Goal: Check status: Check status

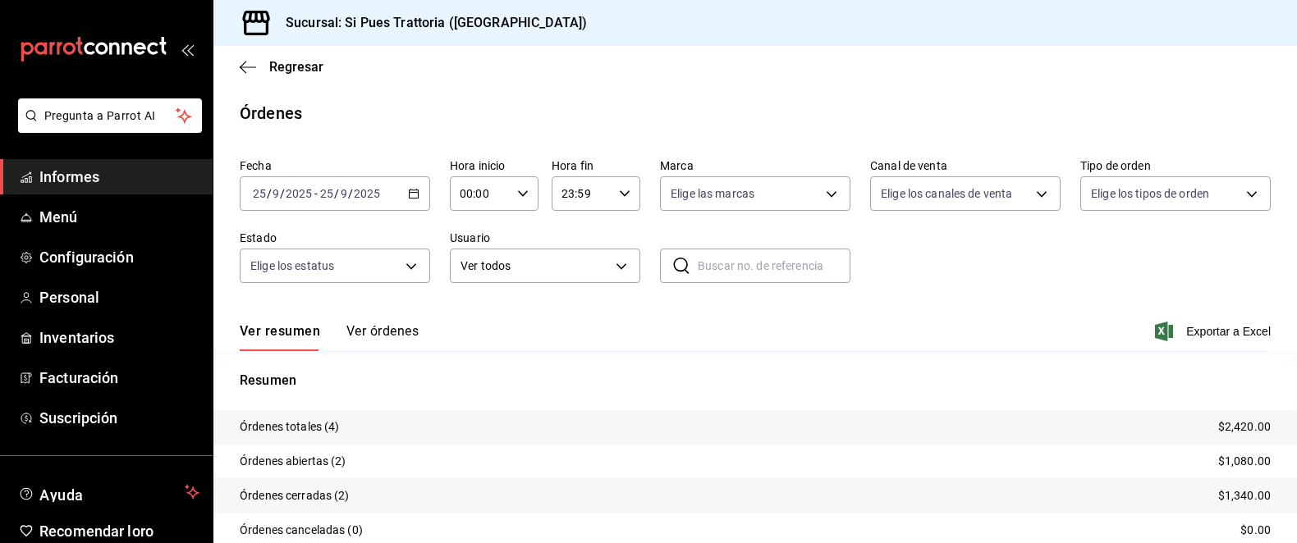
scroll to position [102, 0]
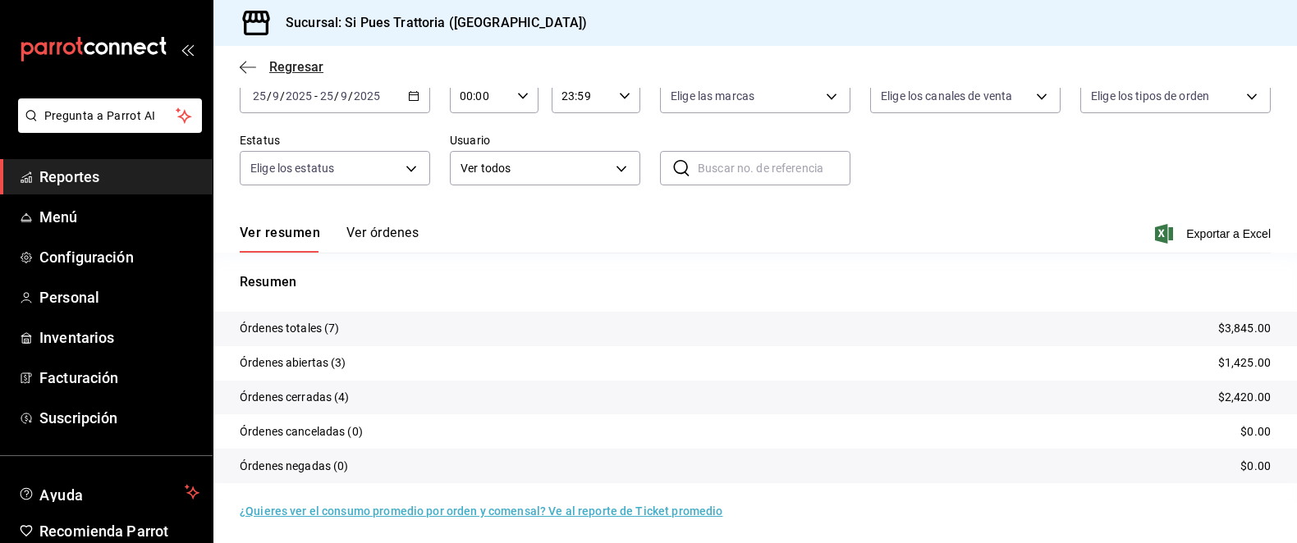
scroll to position [101, 0]
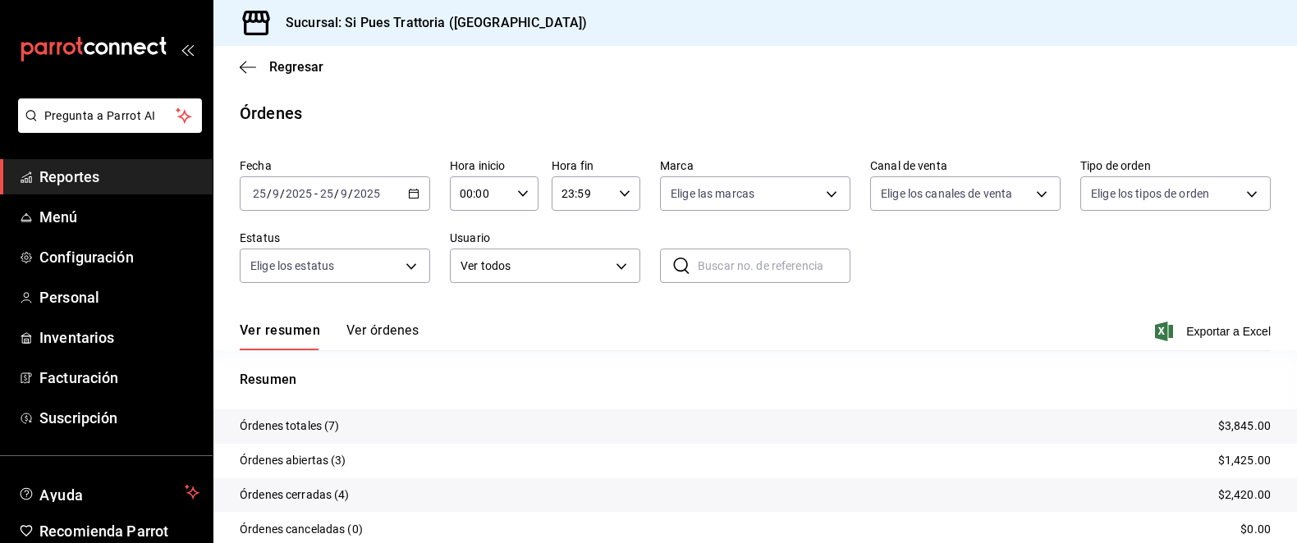
scroll to position [101, 0]
